Goal: Task Accomplishment & Management: Use online tool/utility

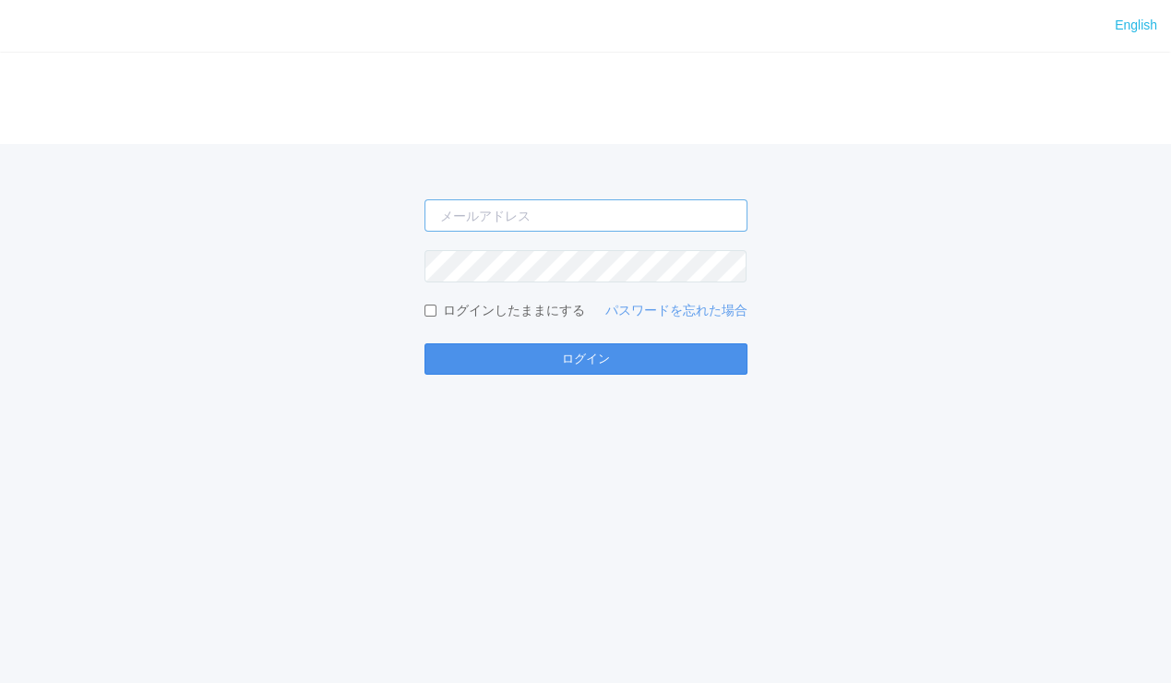
type input "[EMAIL_ADDRESS][DOMAIN_NAME]"
click at [546, 366] on button "ログイン" at bounding box center [586, 358] width 323 height 31
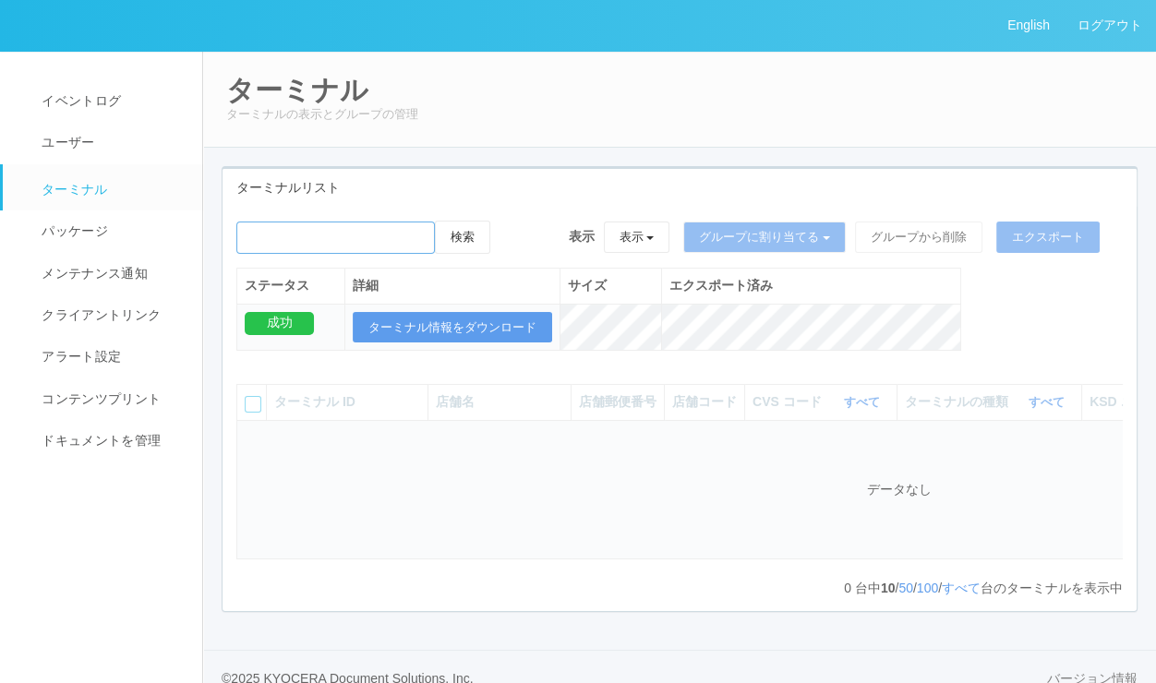
click at [361, 238] on input "emailSearch" at bounding box center [335, 238] width 198 height 32
paste input "かすかべ東"
type input "かすかべ東"
click at [464, 238] on button "検索" at bounding box center [462, 237] width 55 height 33
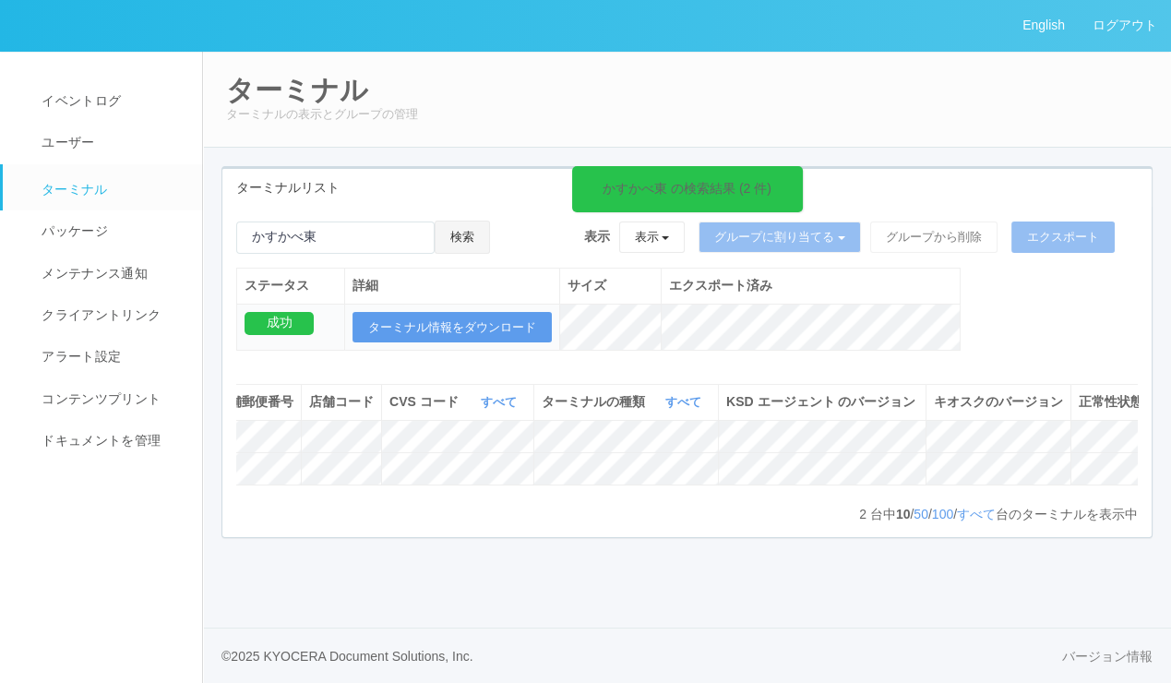
scroll to position [0, 460]
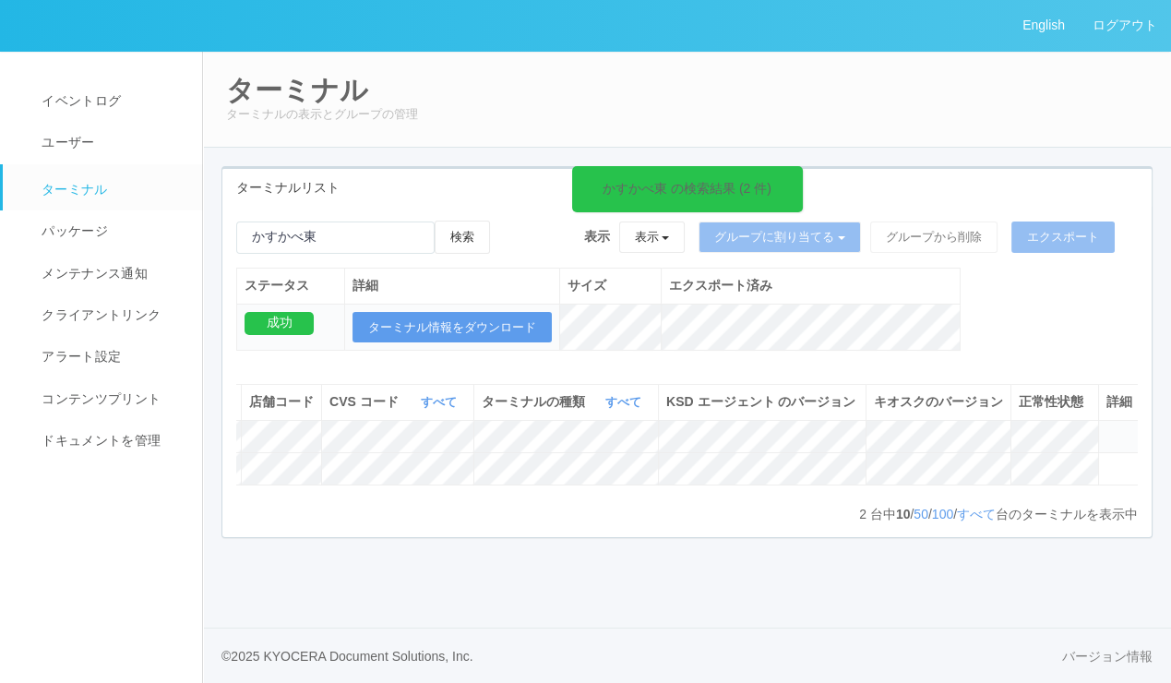
click at [1107, 428] on icon at bounding box center [1107, 428] width 0 height 0
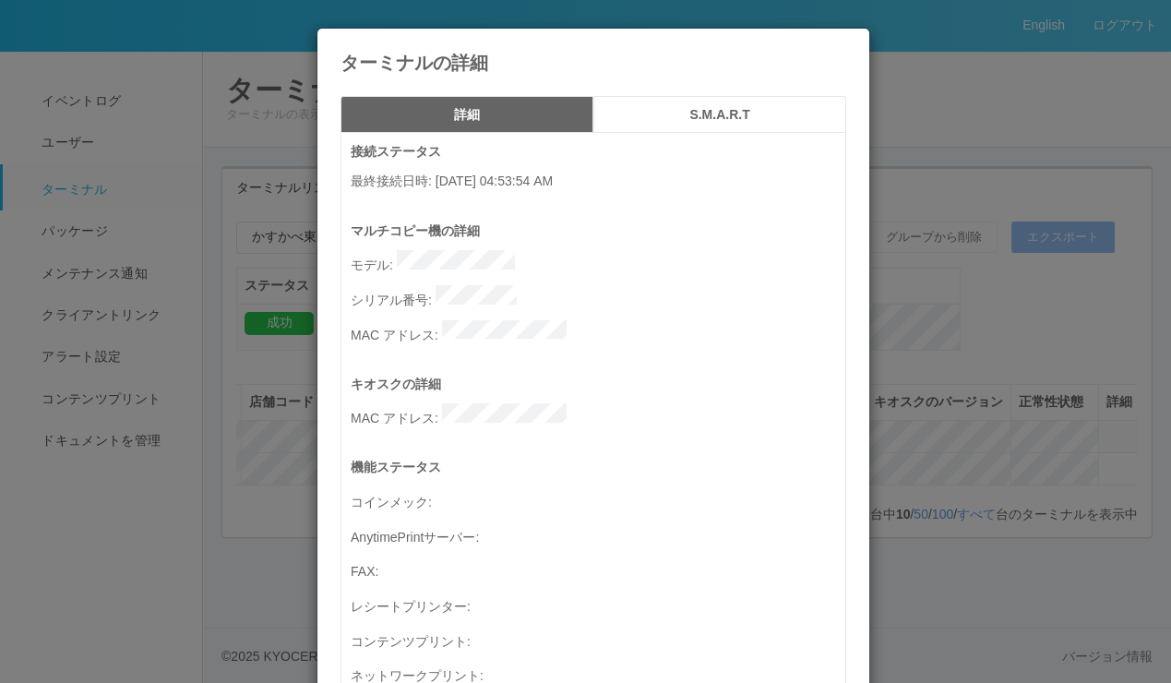
click at [708, 117] on h5 "S.M.A.R.T" at bounding box center [720, 115] width 240 height 14
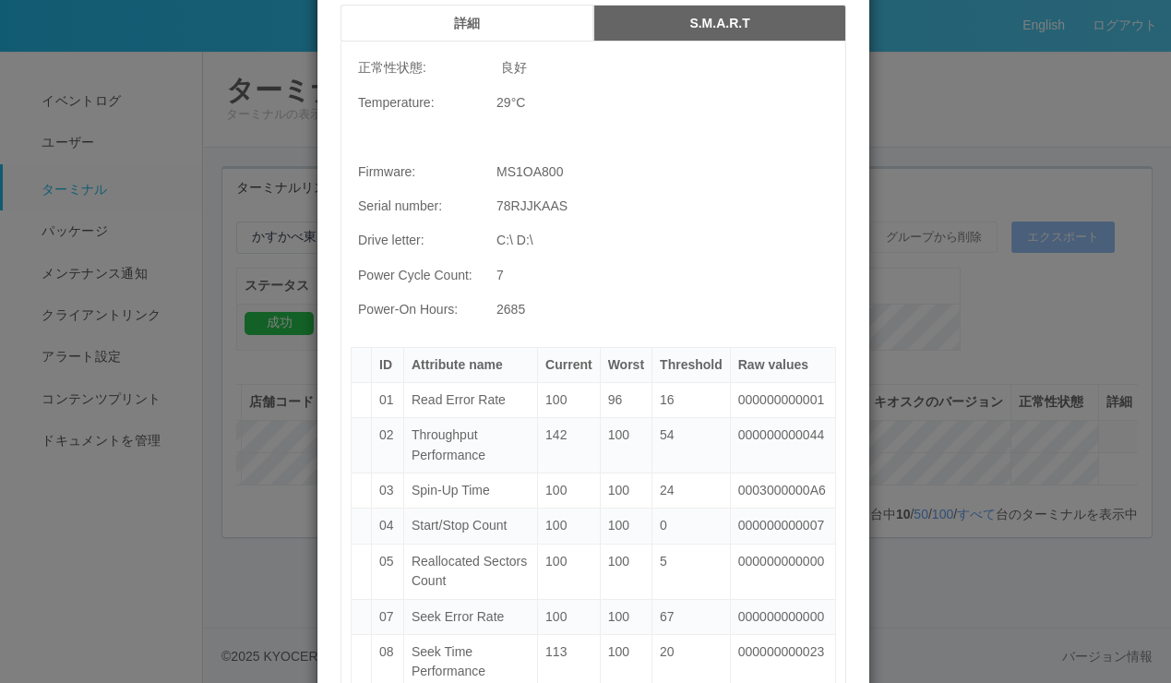
scroll to position [0, 0]
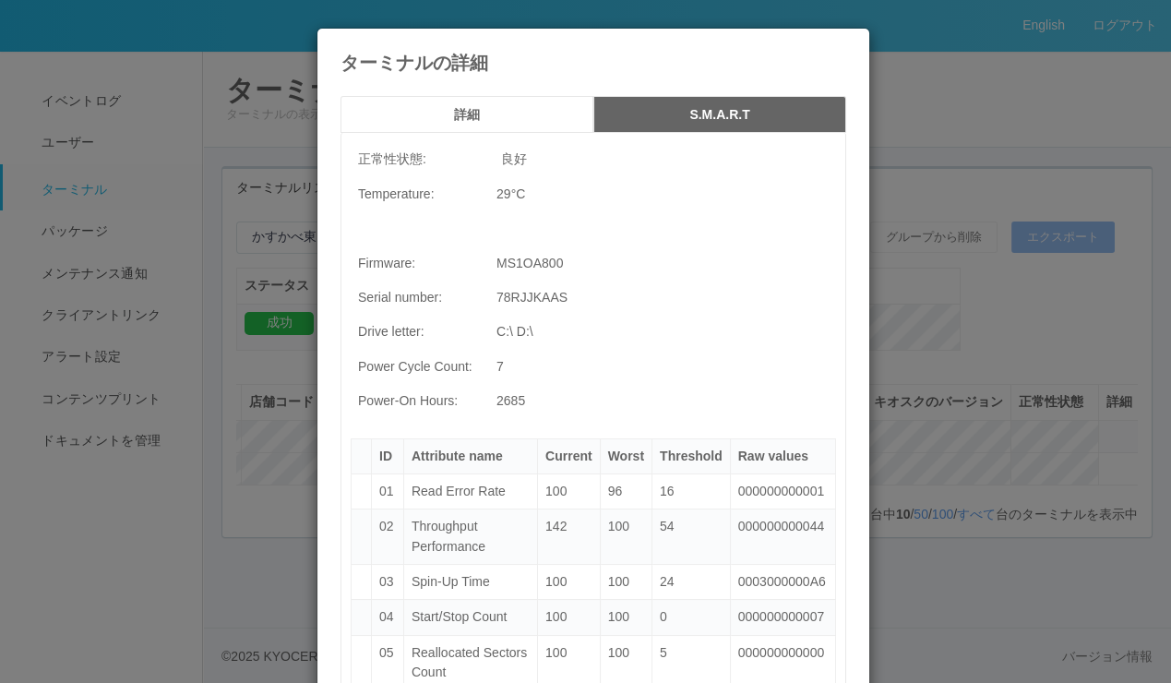
click at [846, 42] on icon at bounding box center [846, 42] width 0 height 0
